Goal: Check status

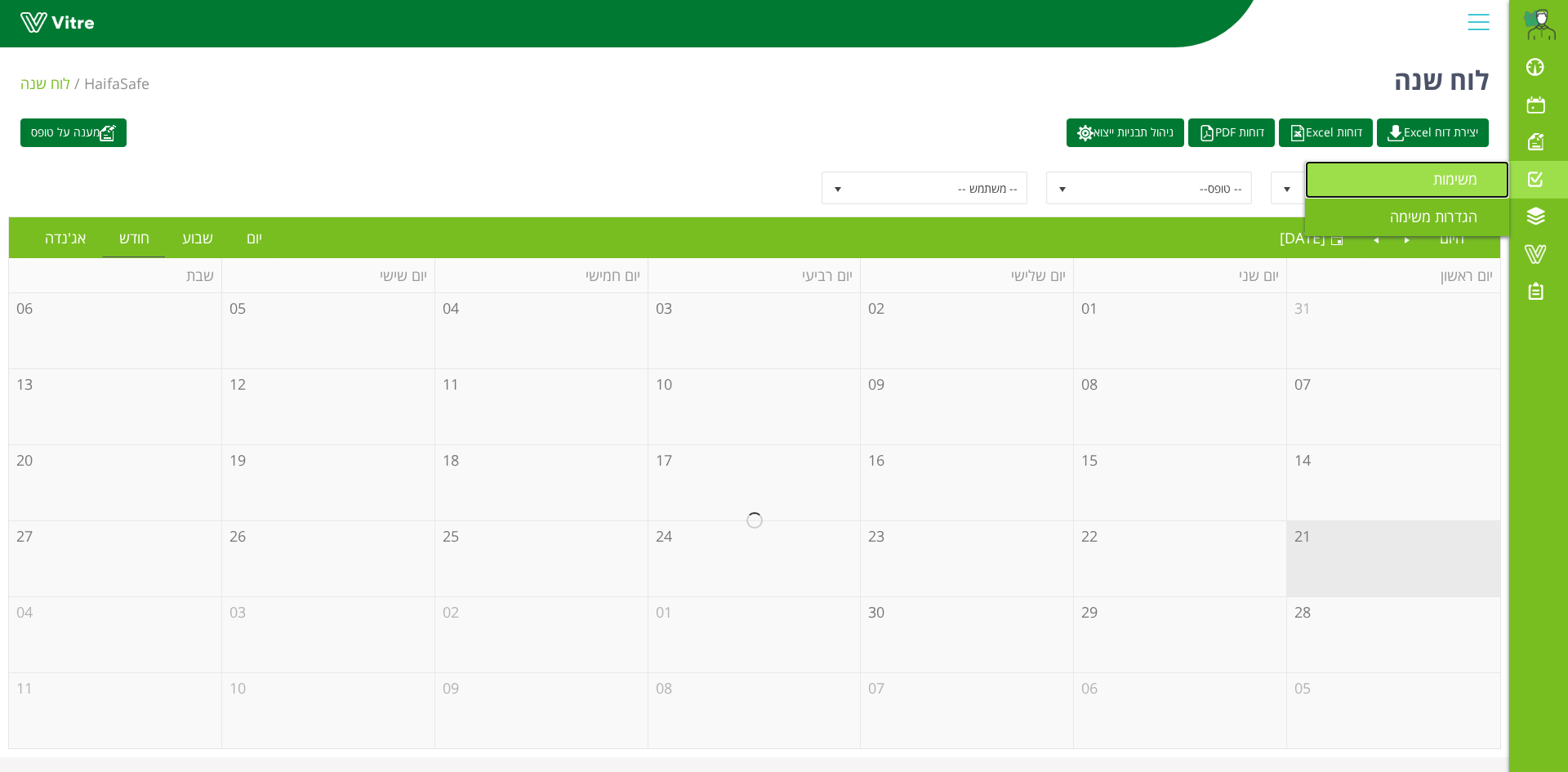
click at [1448, 175] on span "משימות" at bounding box center [1465, 179] width 63 height 20
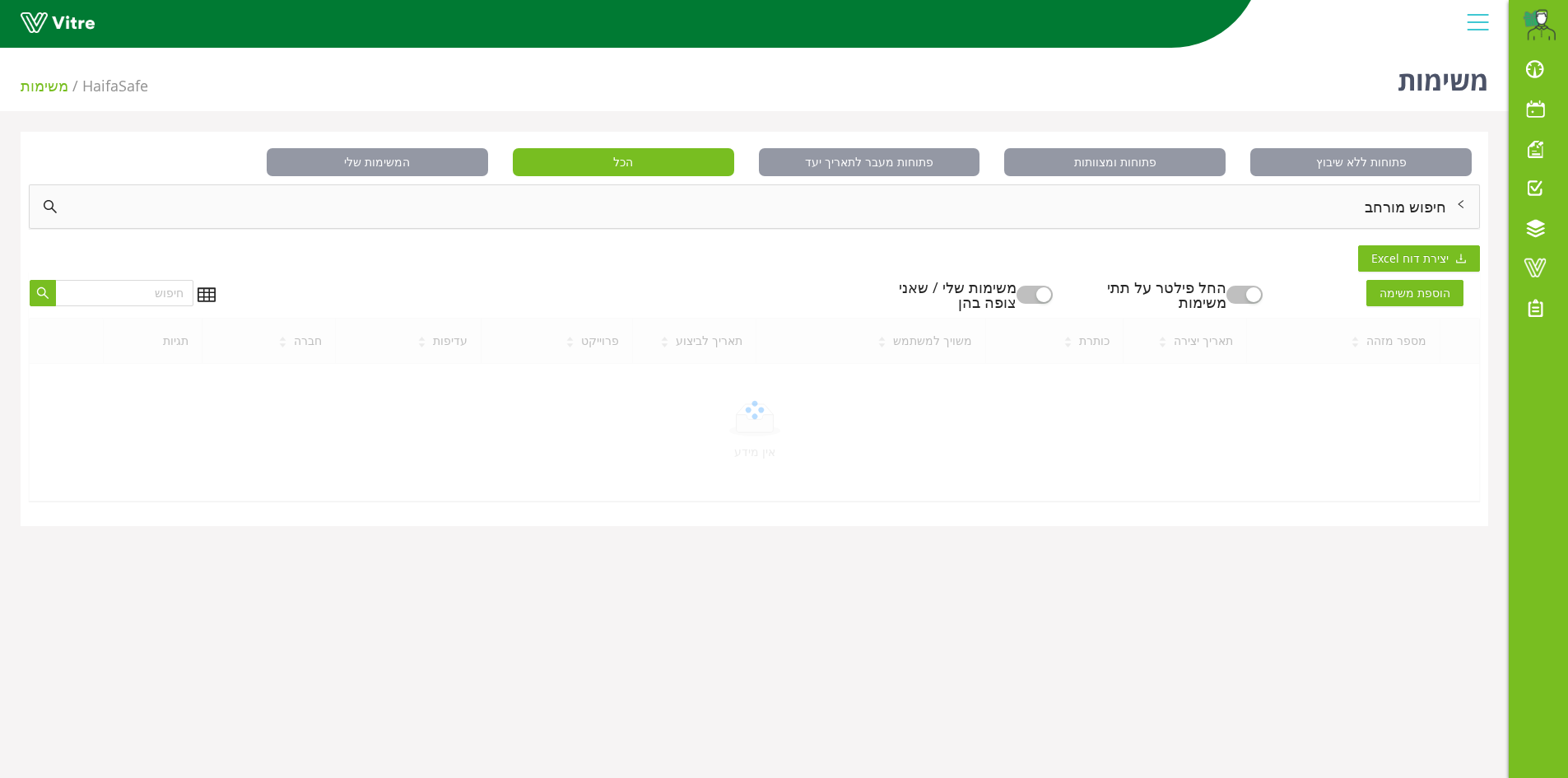
click at [1429, 208] on div "חיפוש מורחב" at bounding box center [754, 207] width 1449 height 43
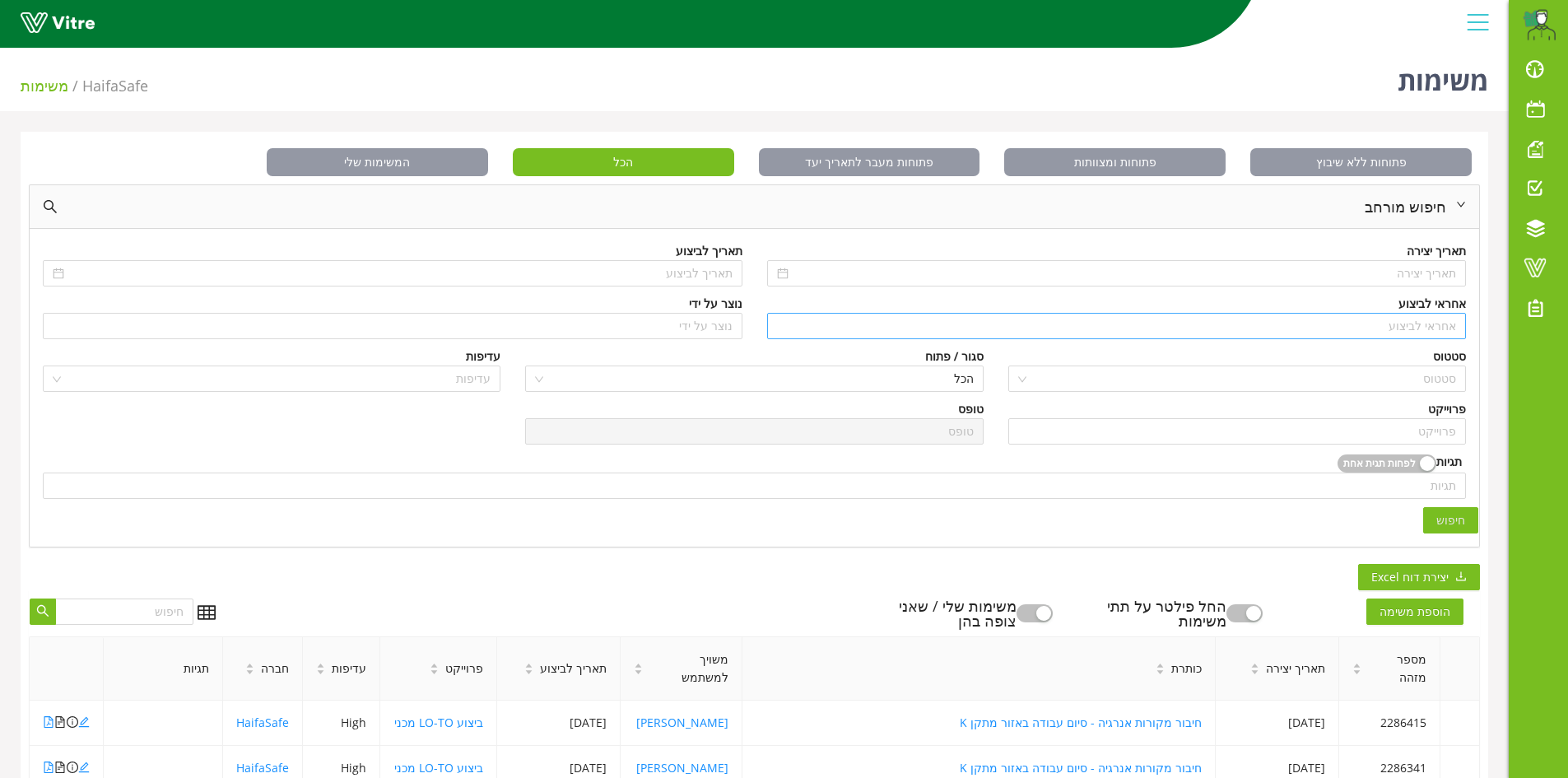
click at [1455, 328] on input "search" at bounding box center [1116, 326] width 680 height 25
type input "n"
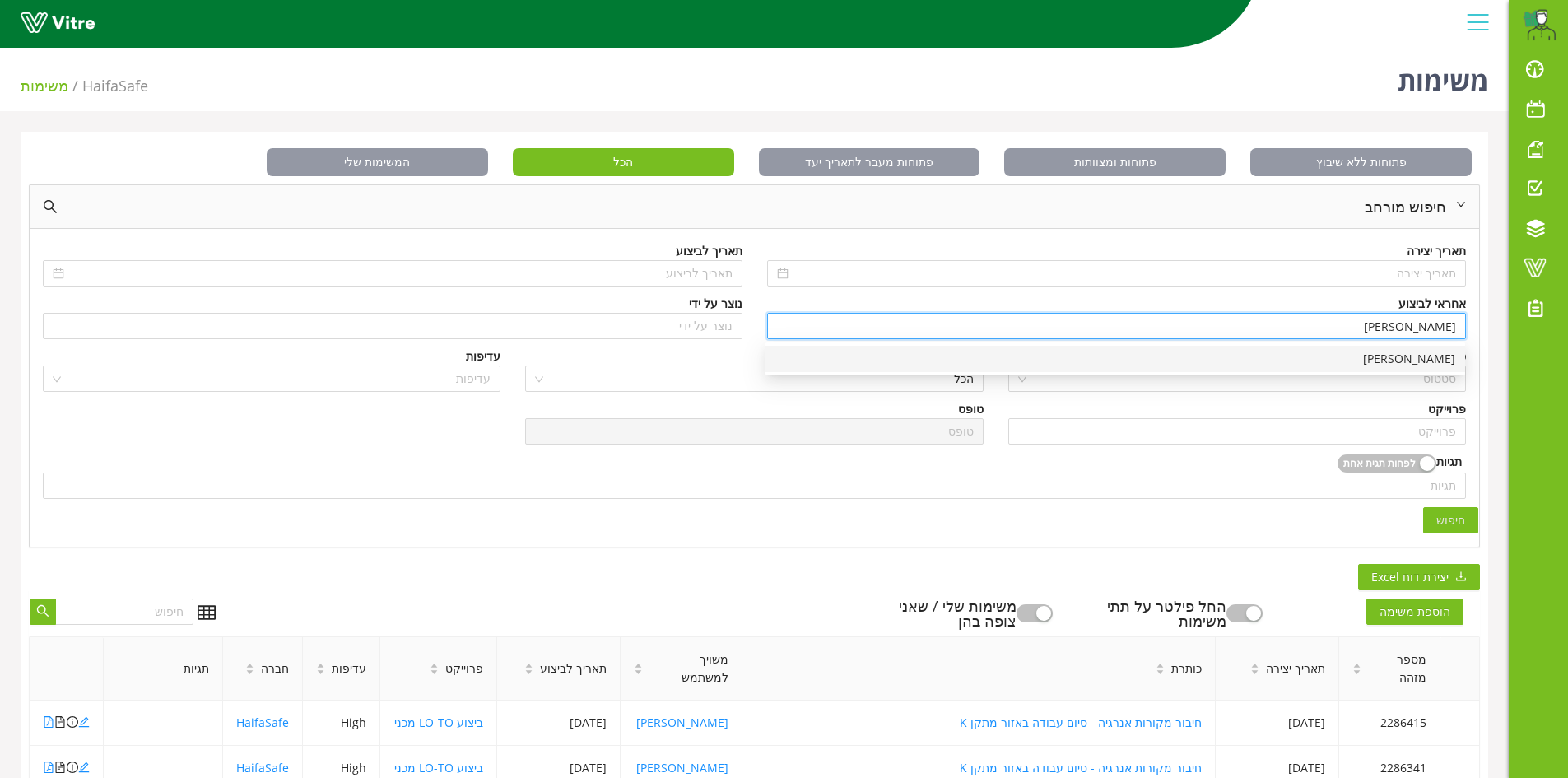
click at [1429, 357] on div "[PERSON_NAME]" at bounding box center [1115, 359] width 680 height 18
type input "[PERSON_NAME]"
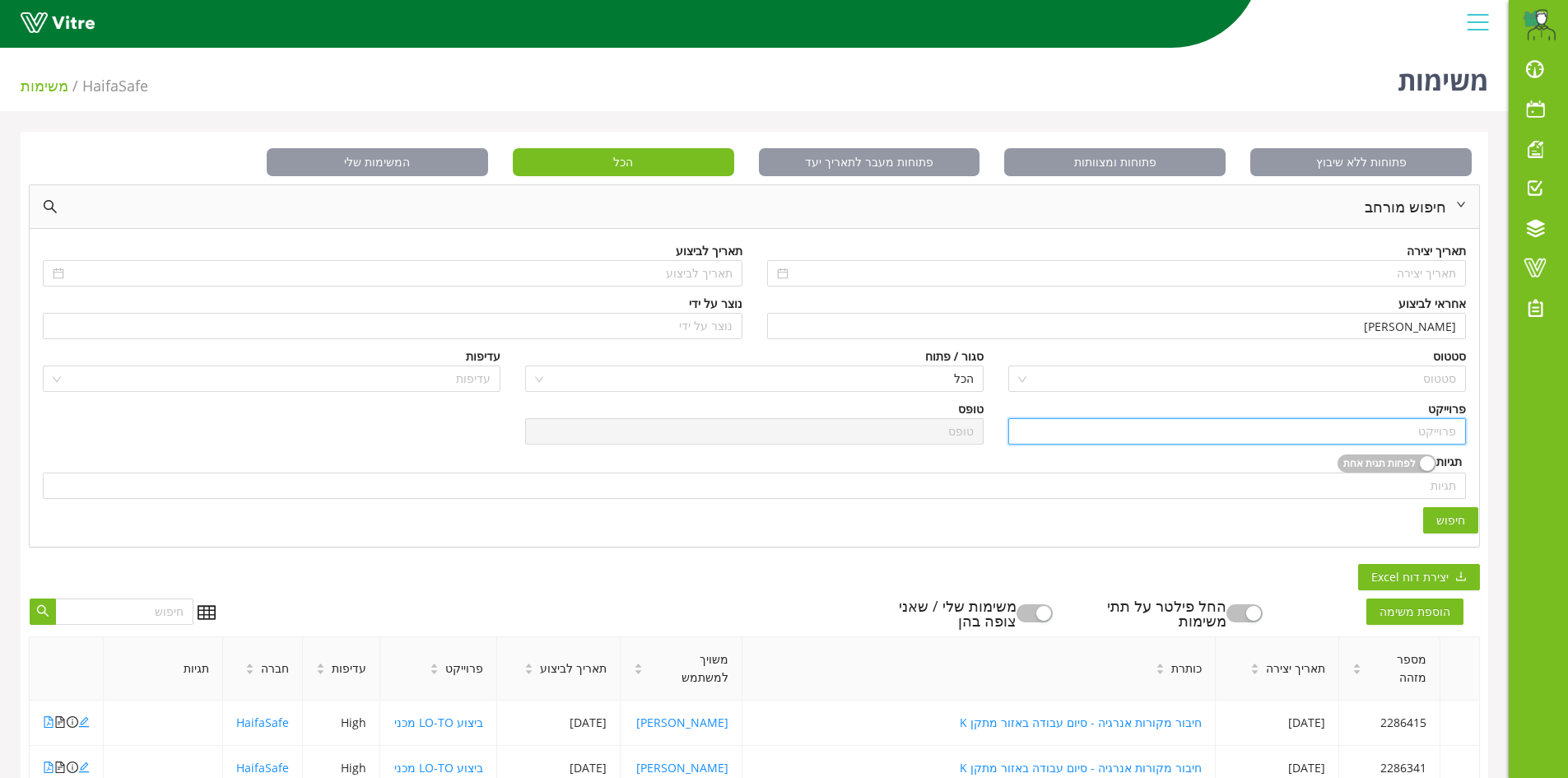
click at [1444, 441] on input "search" at bounding box center [1237, 431] width 438 height 25
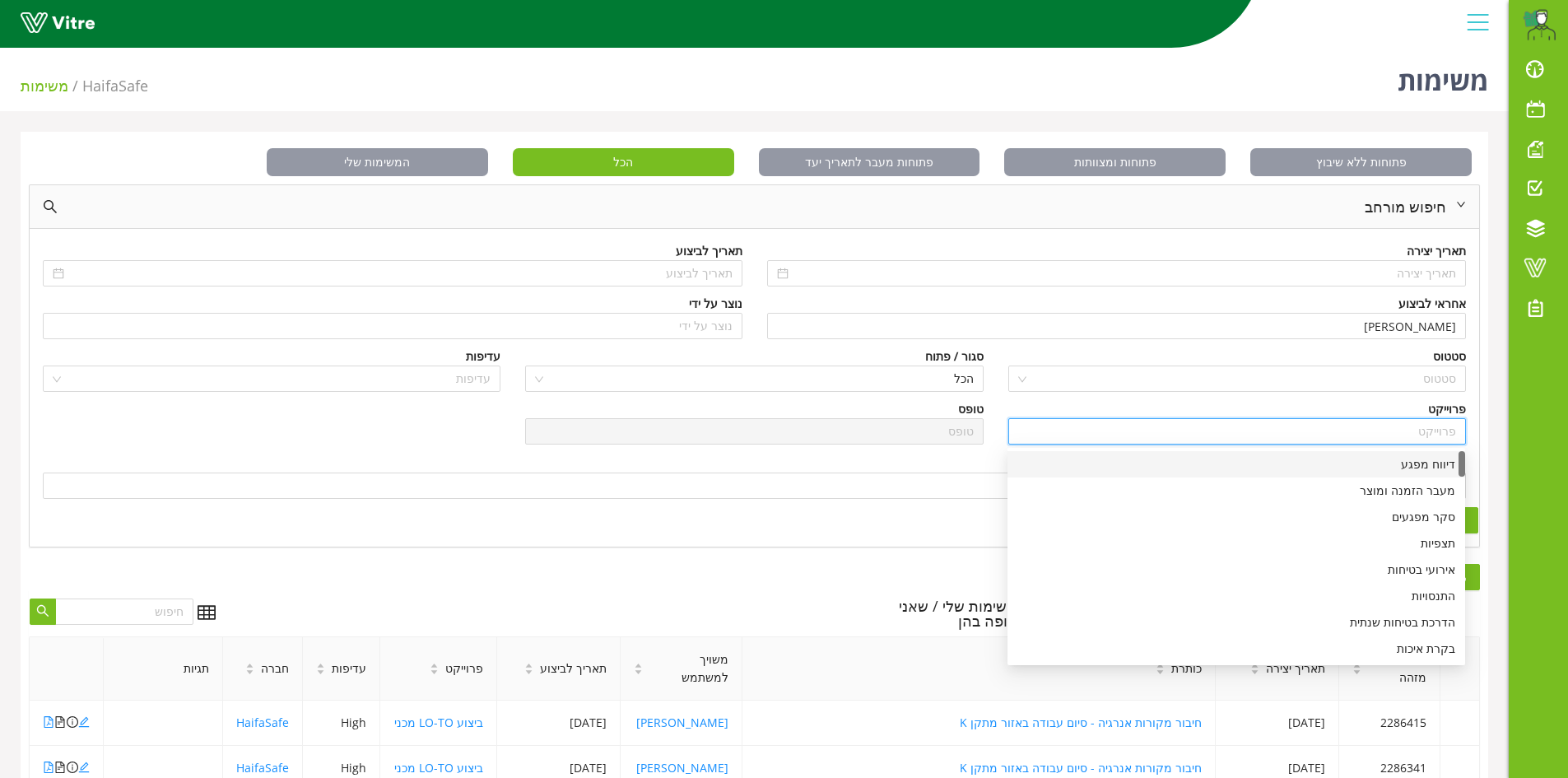
click at [1429, 473] on div "דיווח מפגע" at bounding box center [1236, 464] width 438 height 18
type input "דיווח מפגע"
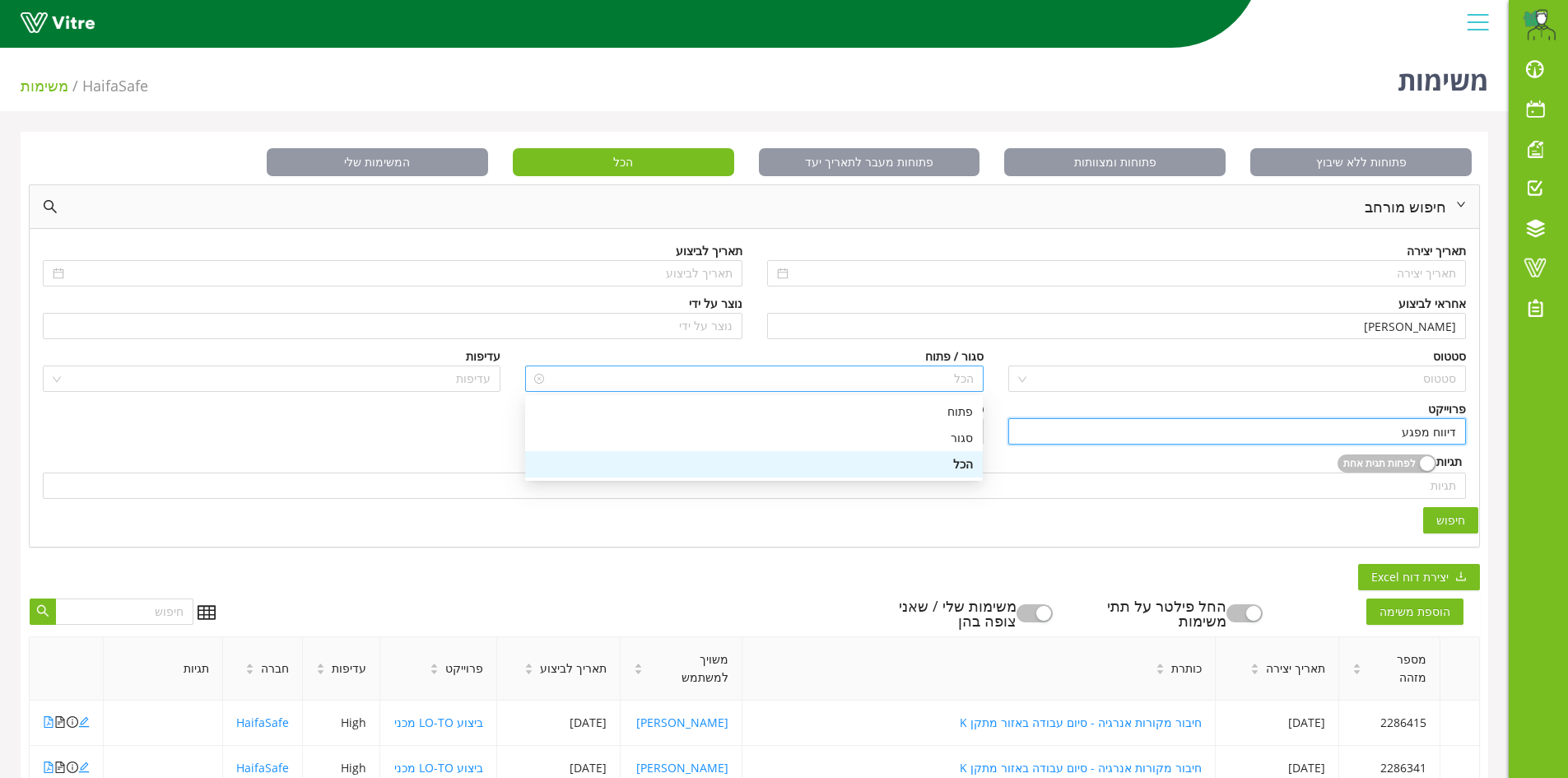
click at [973, 384] on span "הכל" at bounding box center [753, 379] width 438 height 25
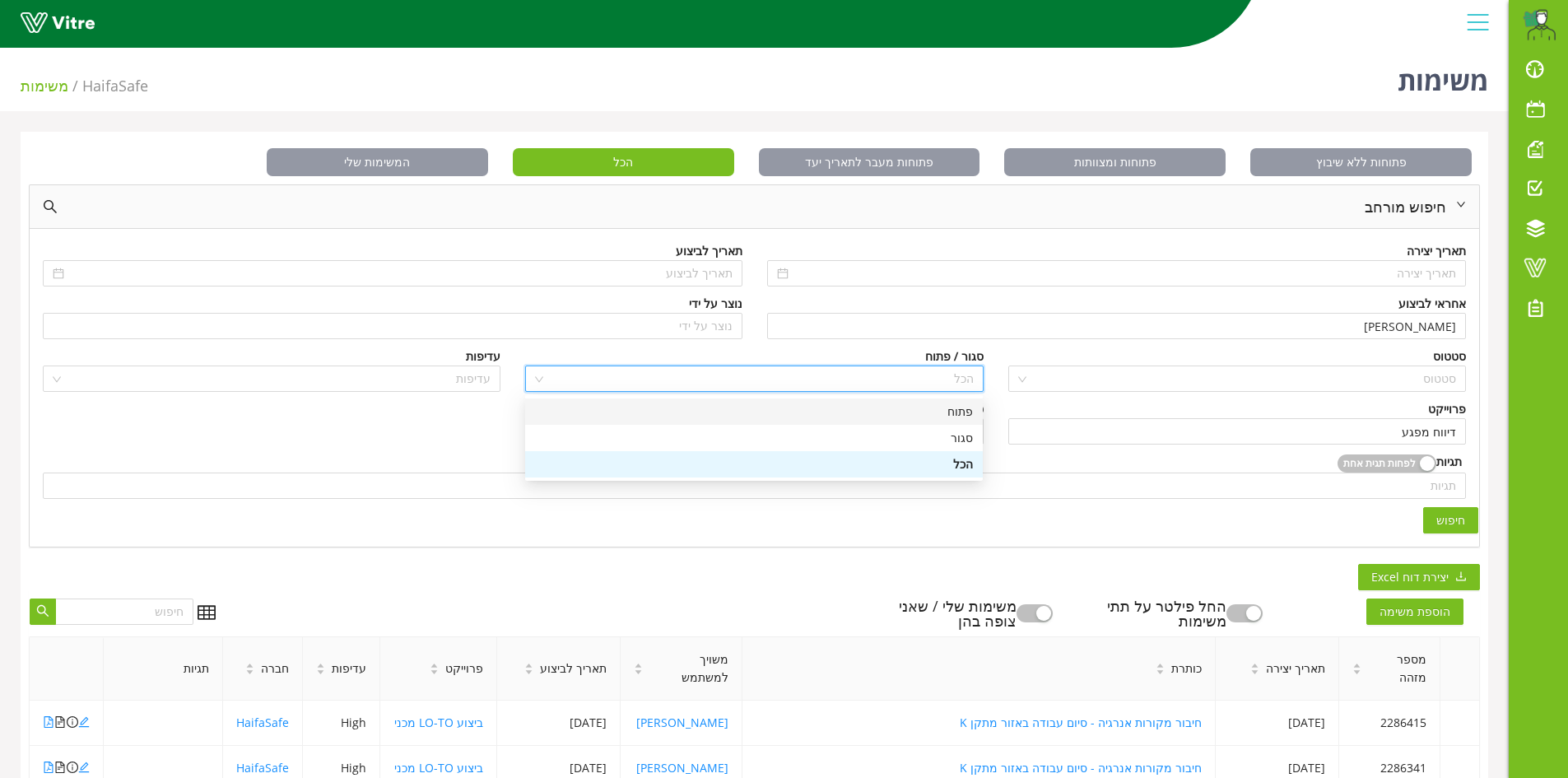
click at [964, 412] on div "פתוח" at bounding box center [753, 411] width 438 height 18
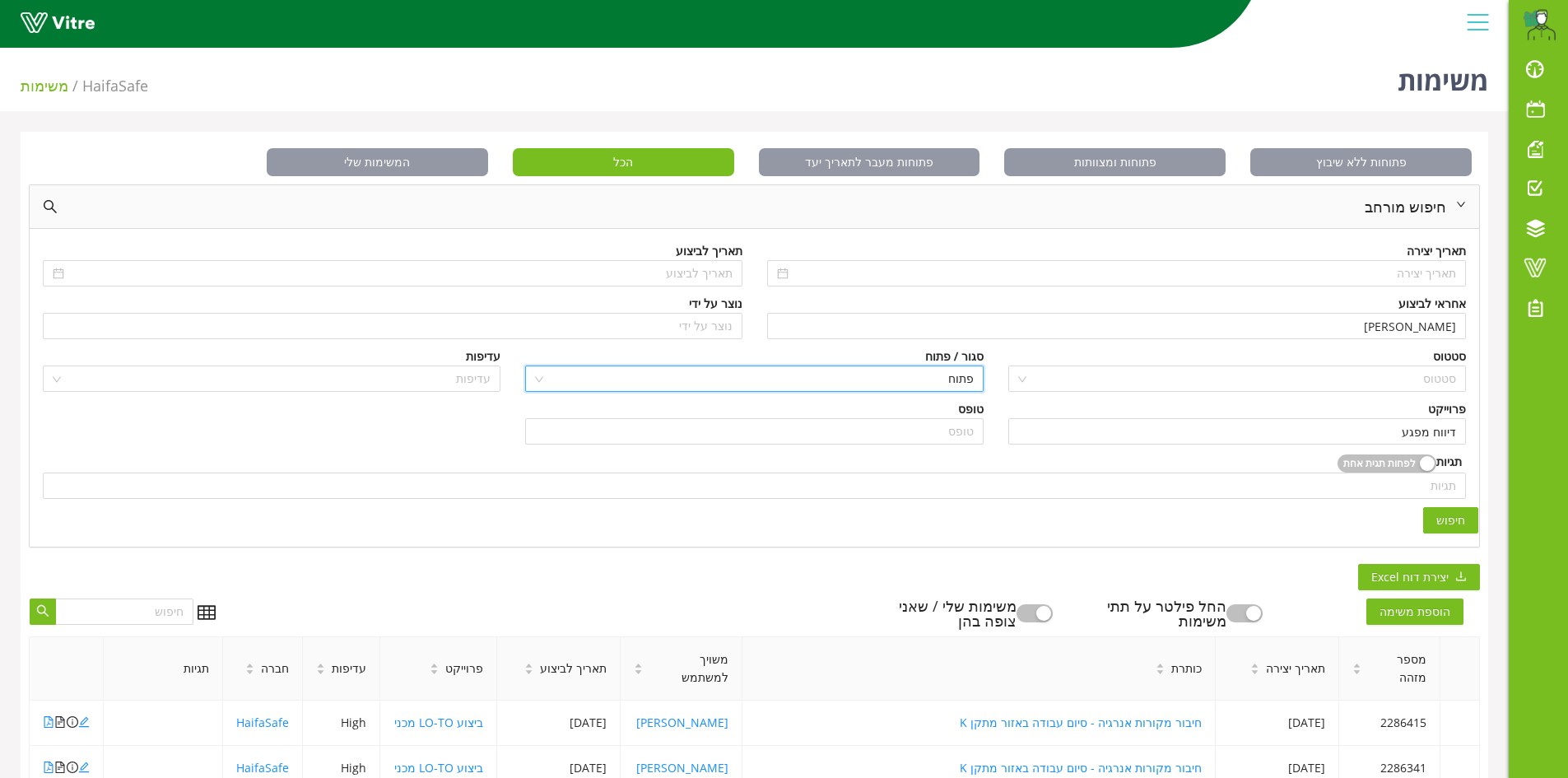
click at [1444, 529] on button "חיפוש" at bounding box center [1450, 520] width 55 height 26
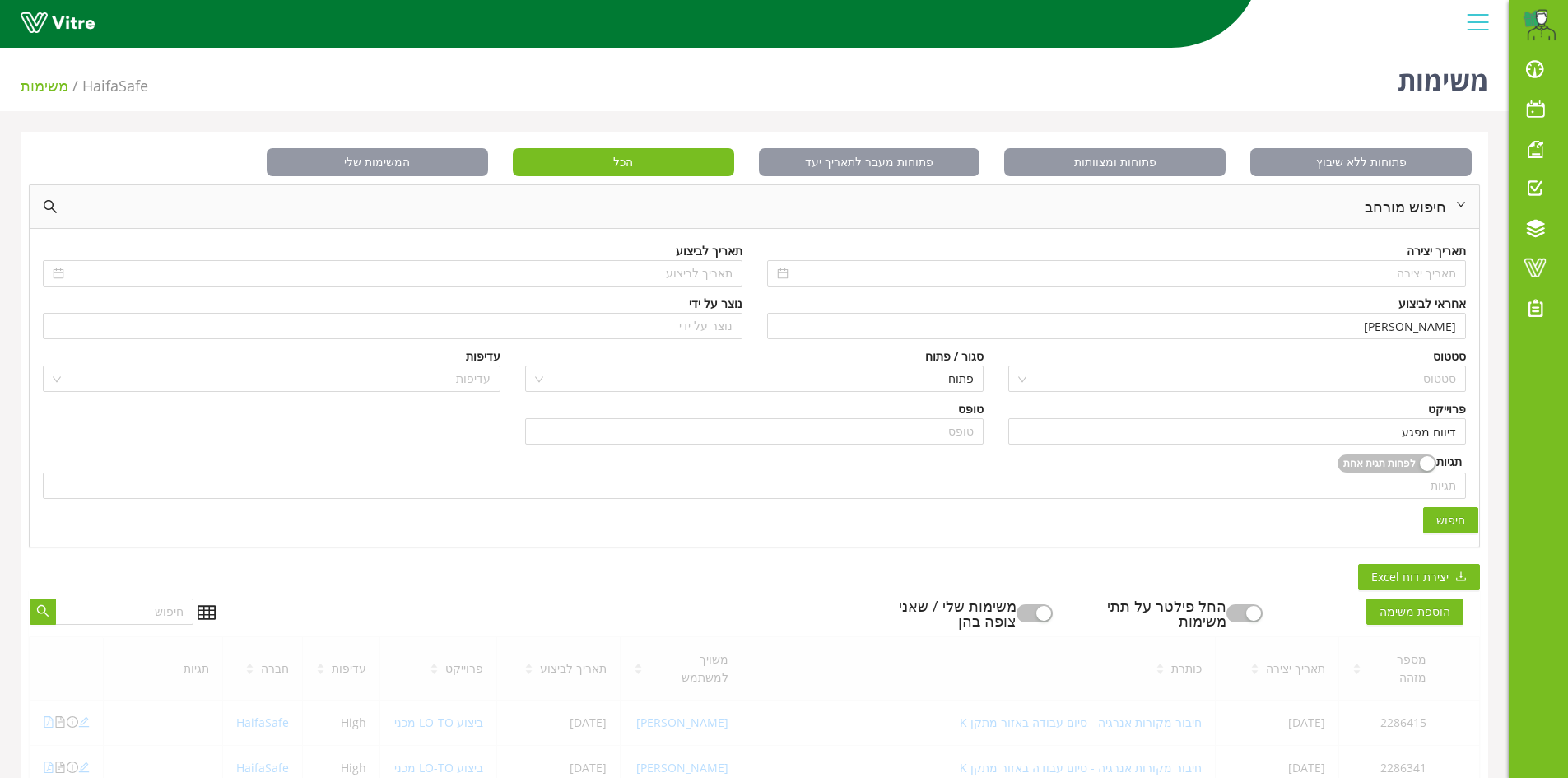
click at [1452, 517] on span "חיפוש" at bounding box center [1450, 520] width 29 height 18
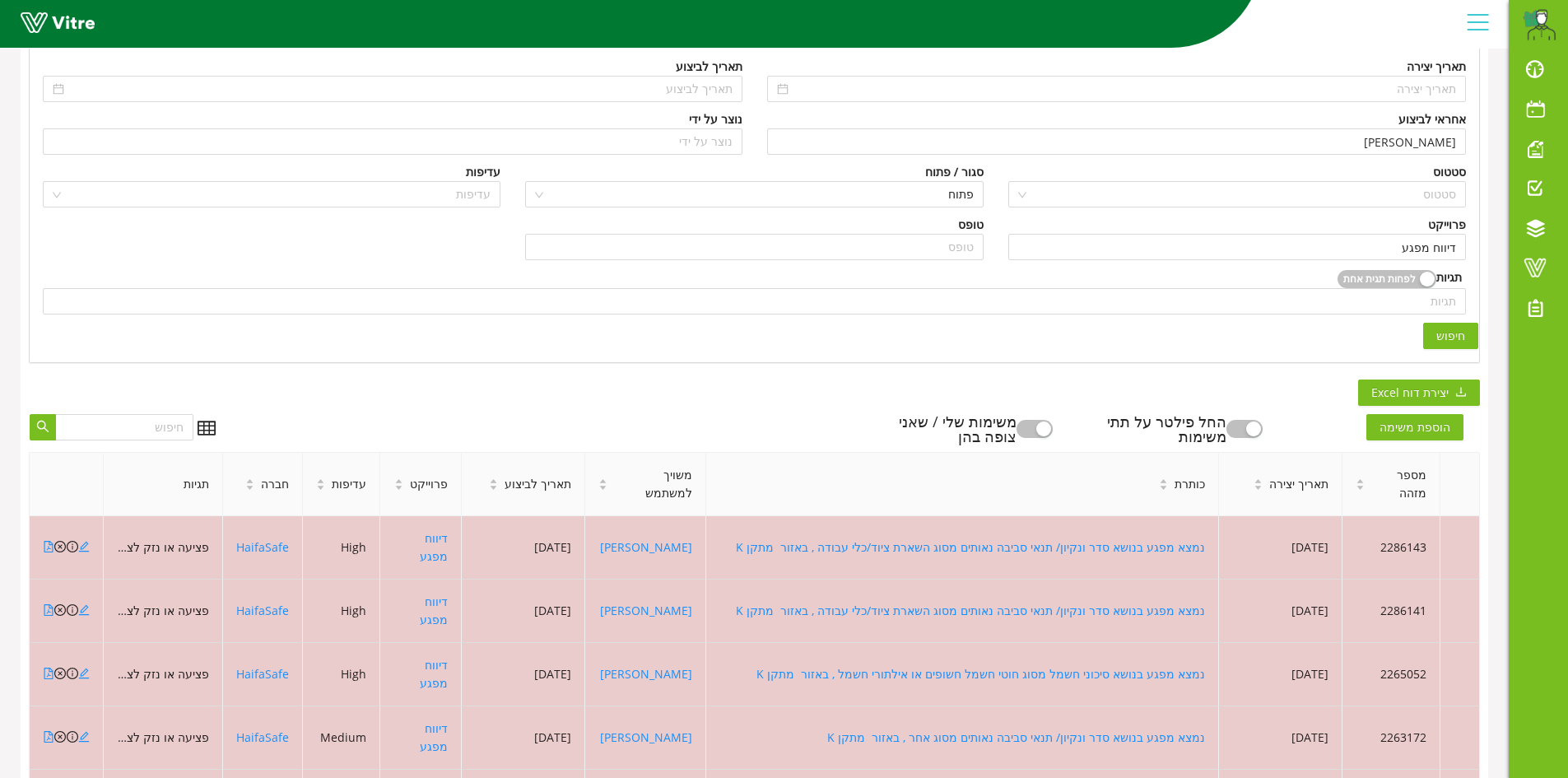
scroll to position [247, 0]
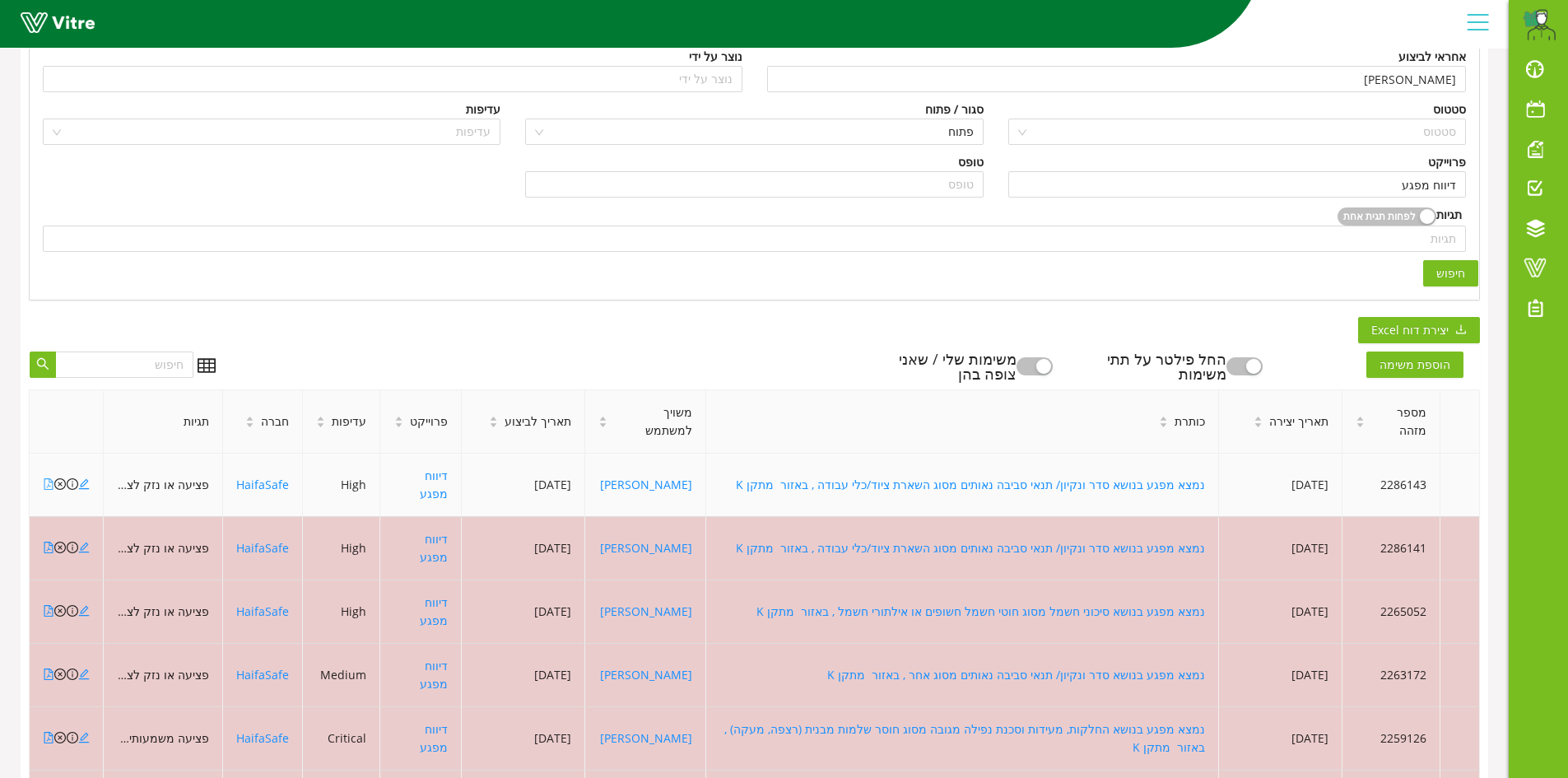
click at [49, 479] on icon "file-pdf" at bounding box center [48, 484] width 11 height 11
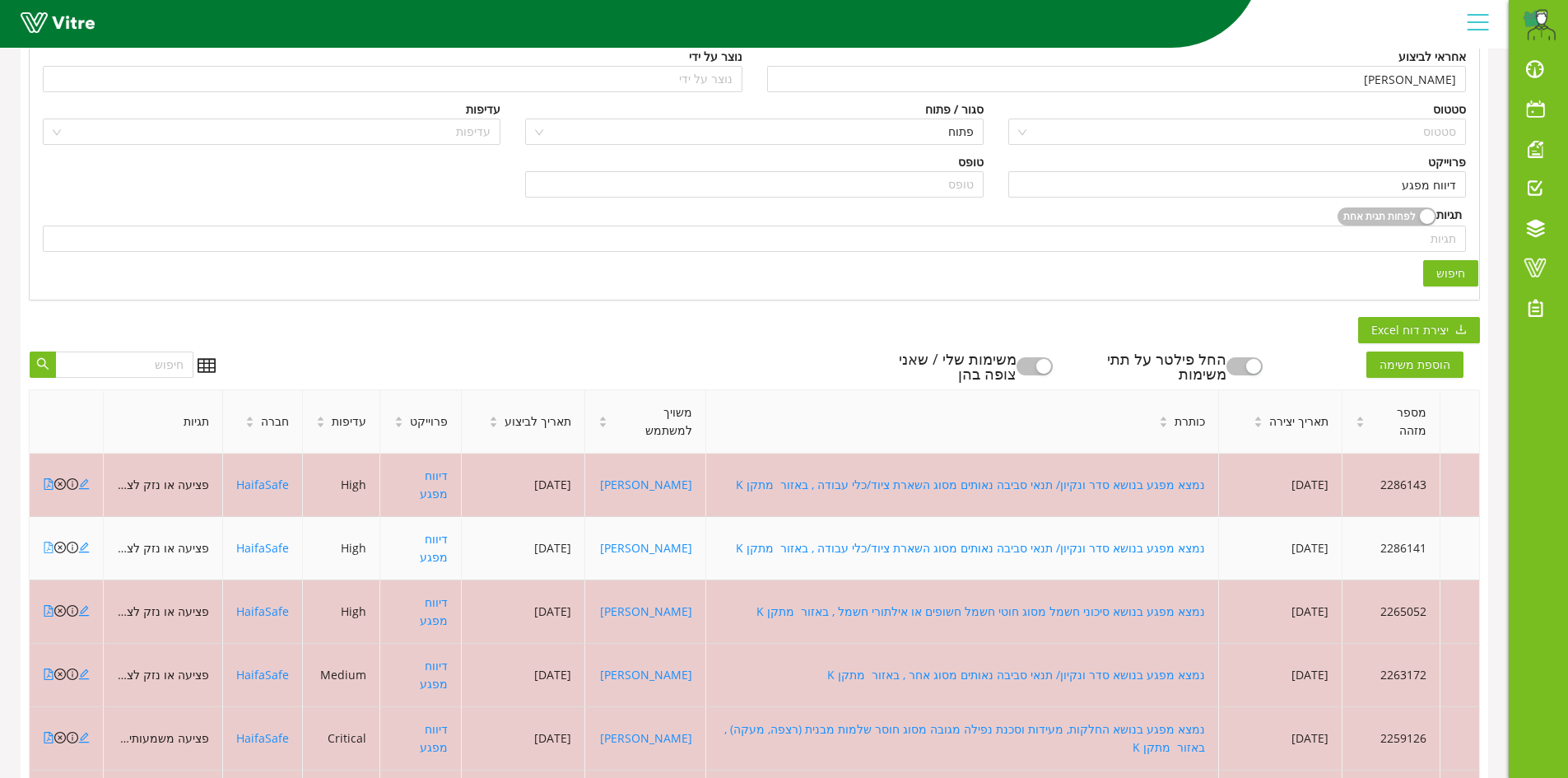
click at [53, 542] on icon "file-pdf" at bounding box center [48, 547] width 11 height 11
